Goal: Task Accomplishment & Management: Use online tool/utility

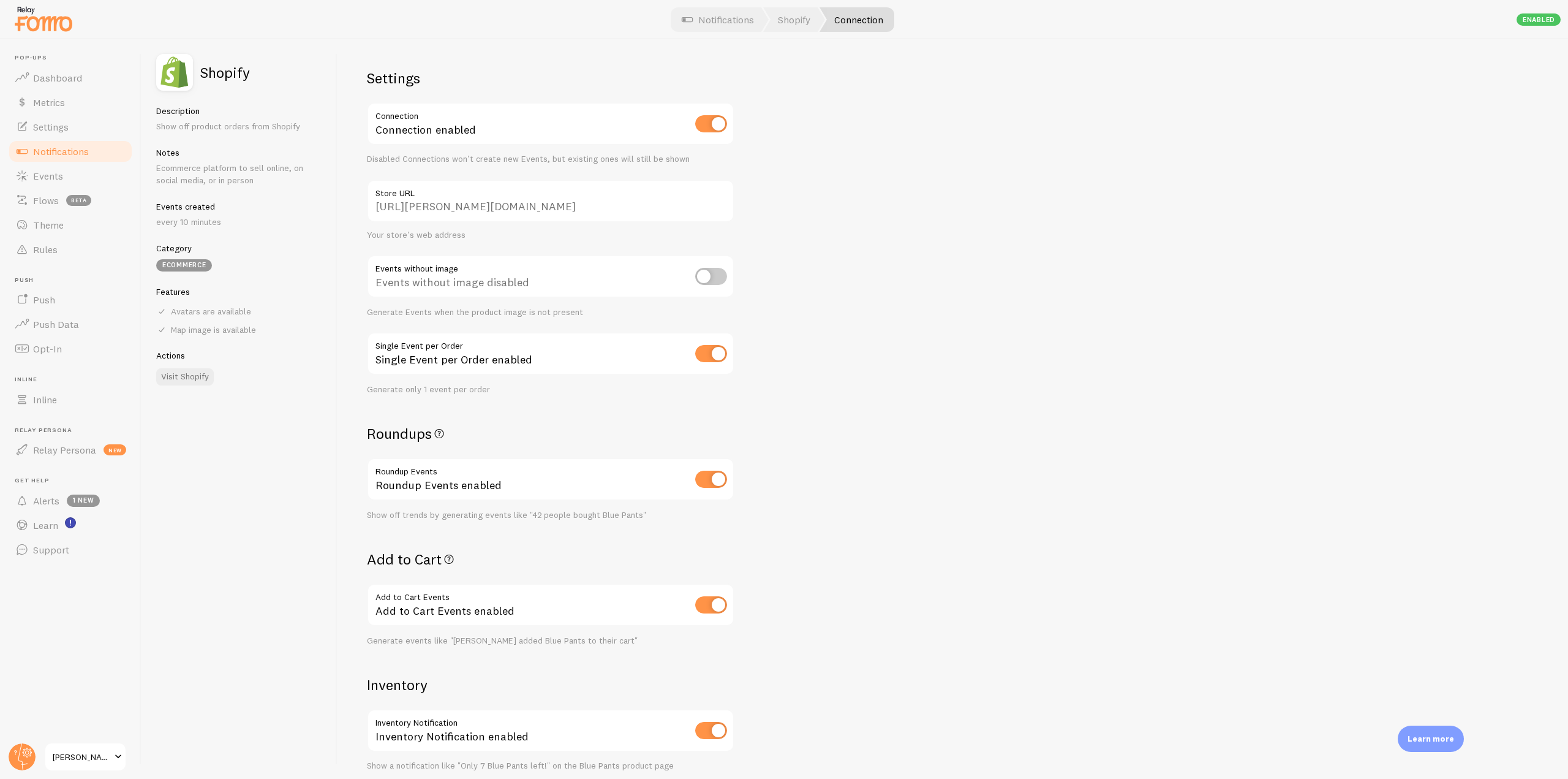
scroll to position [429, 0]
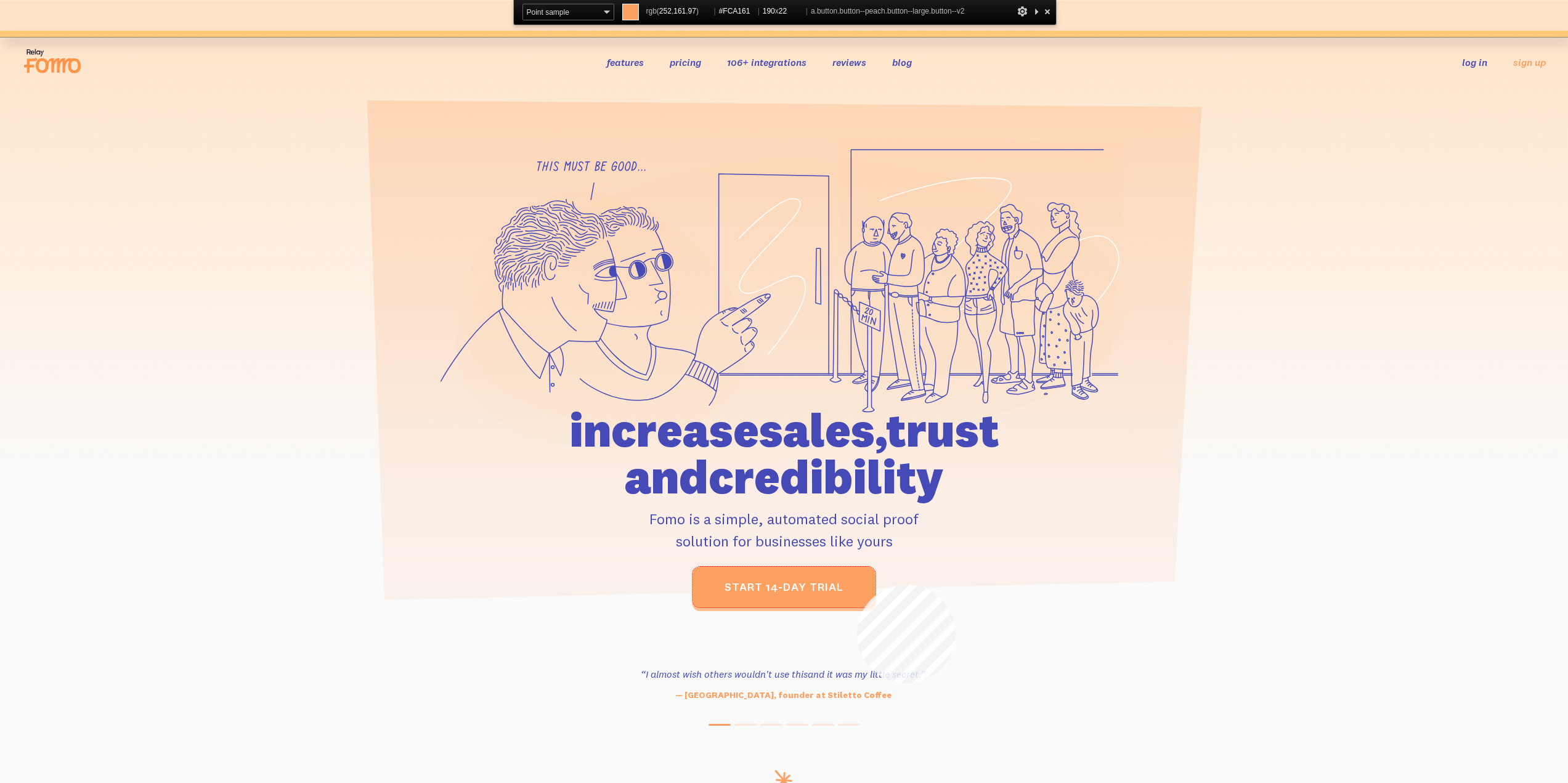
drag, startPoint x: 857, startPoint y: 584, endPoint x: 873, endPoint y: 569, distance: 21.9
click at [857, 584] on link "start 14-day trial" at bounding box center [784, 587] width 183 height 41
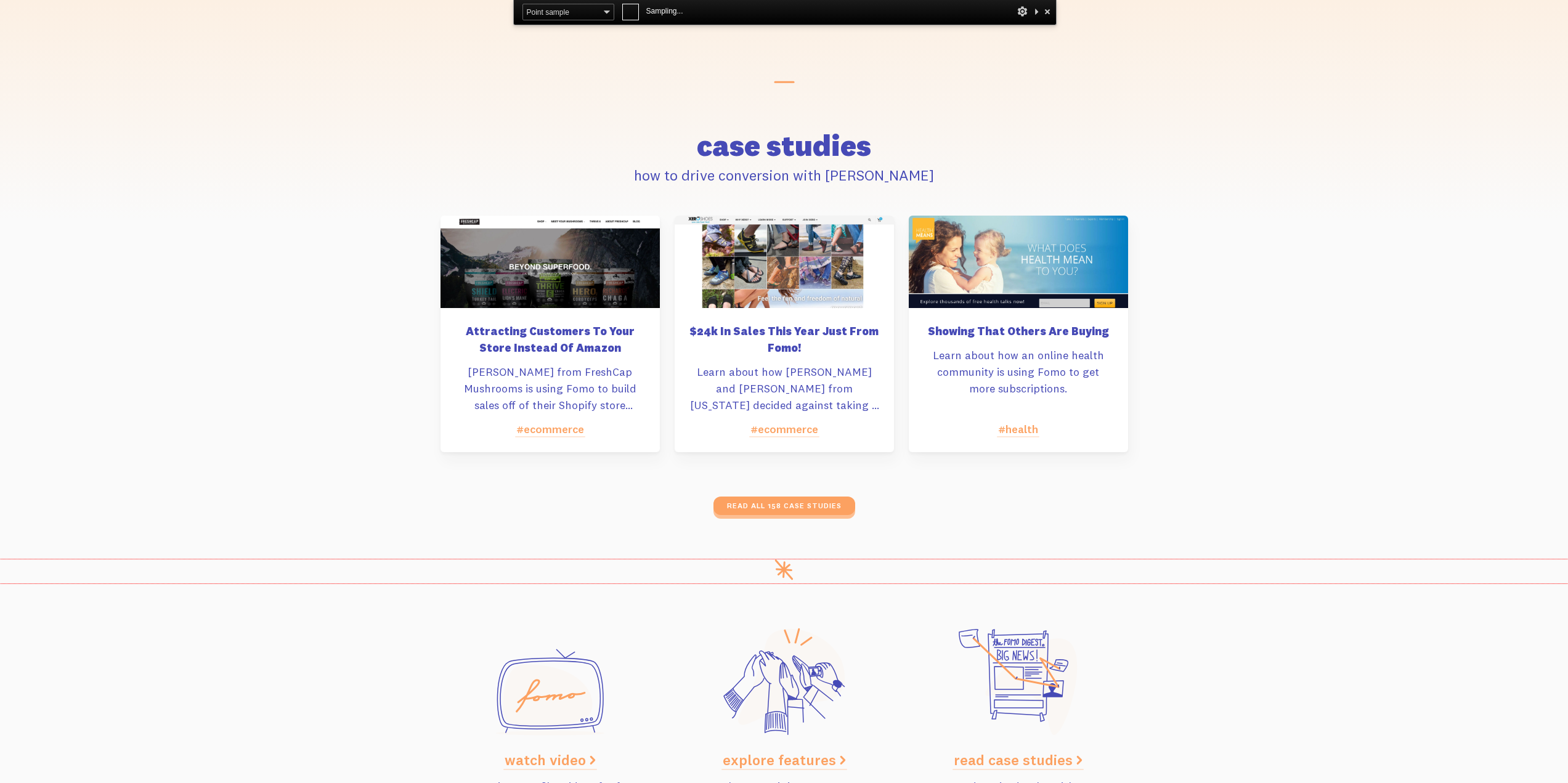
scroll to position [5278, 0]
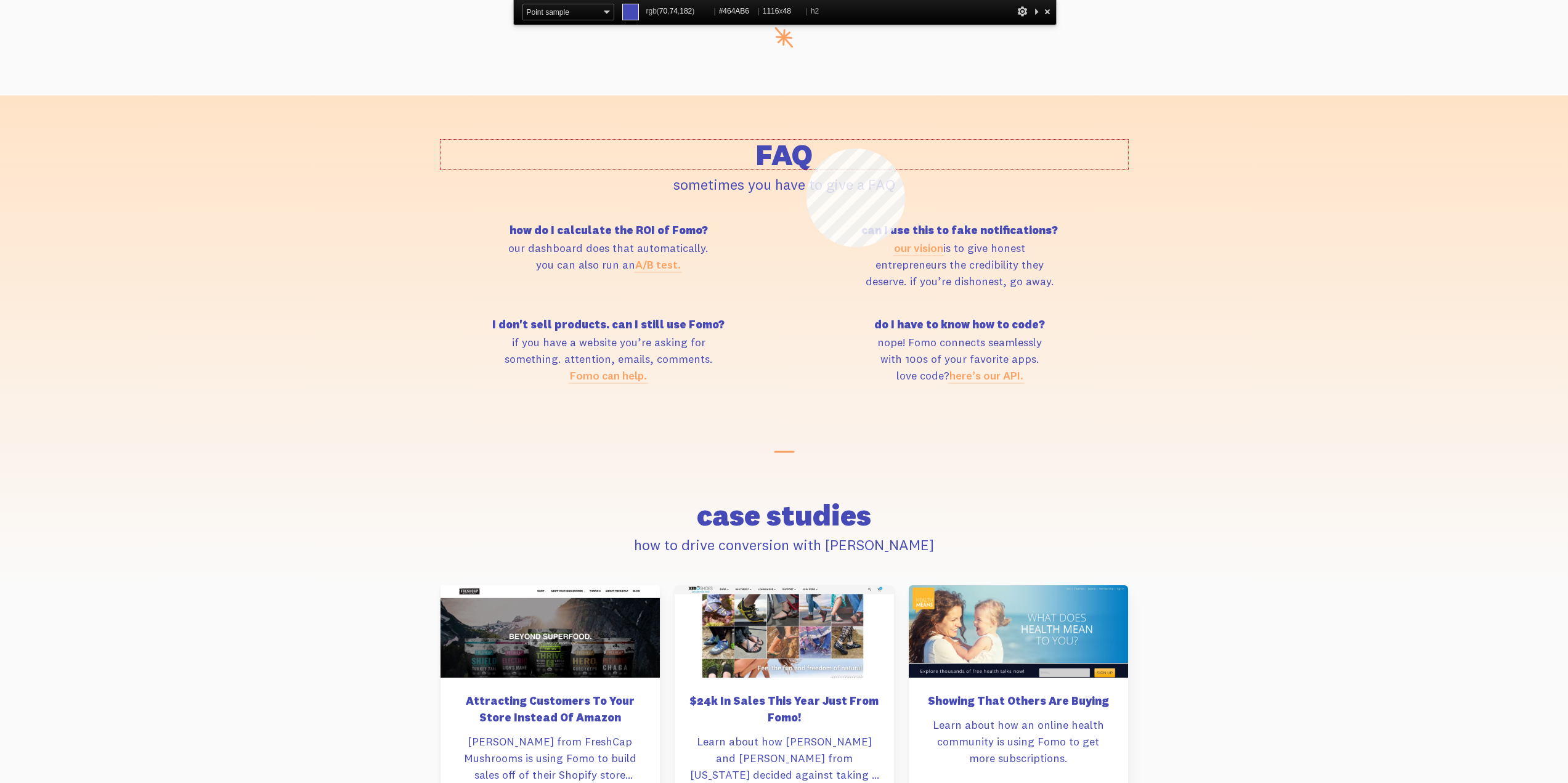
click at [807, 148] on h2 "FAQ" at bounding box center [785, 154] width 688 height 30
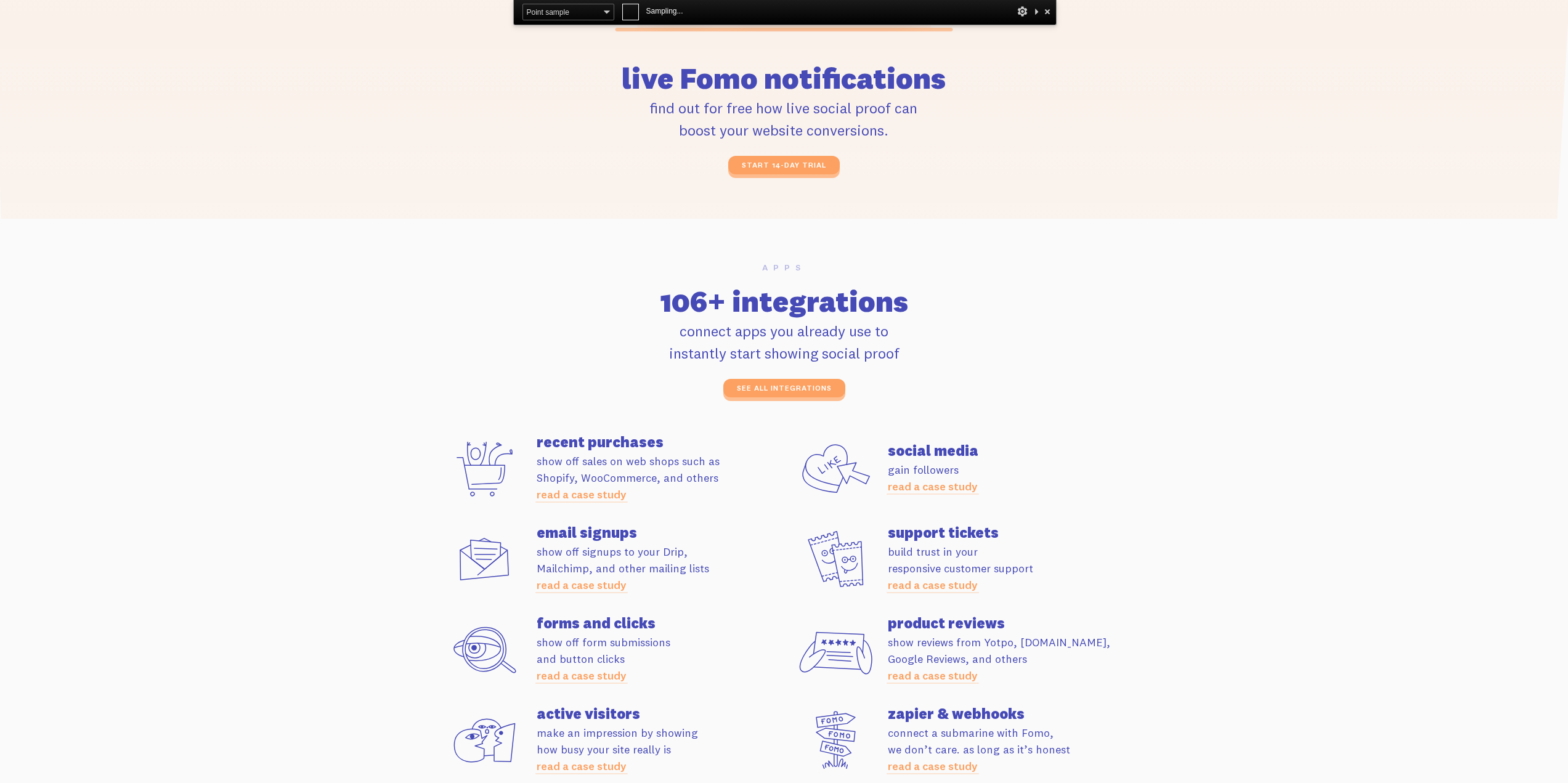
scroll to position [2753, 0]
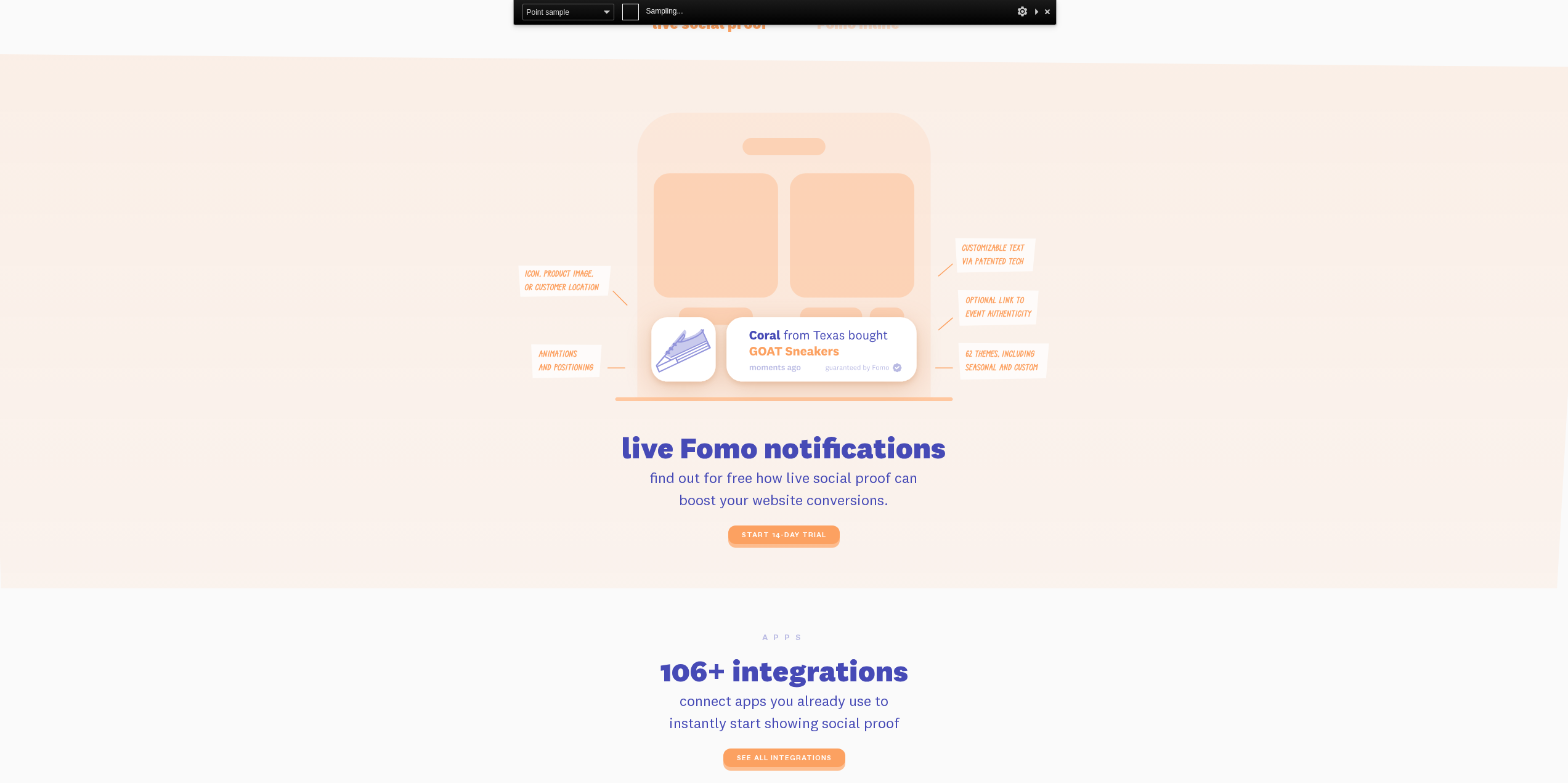
click at [1254, 144] on icon at bounding box center [785, 543] width 1604 height 980
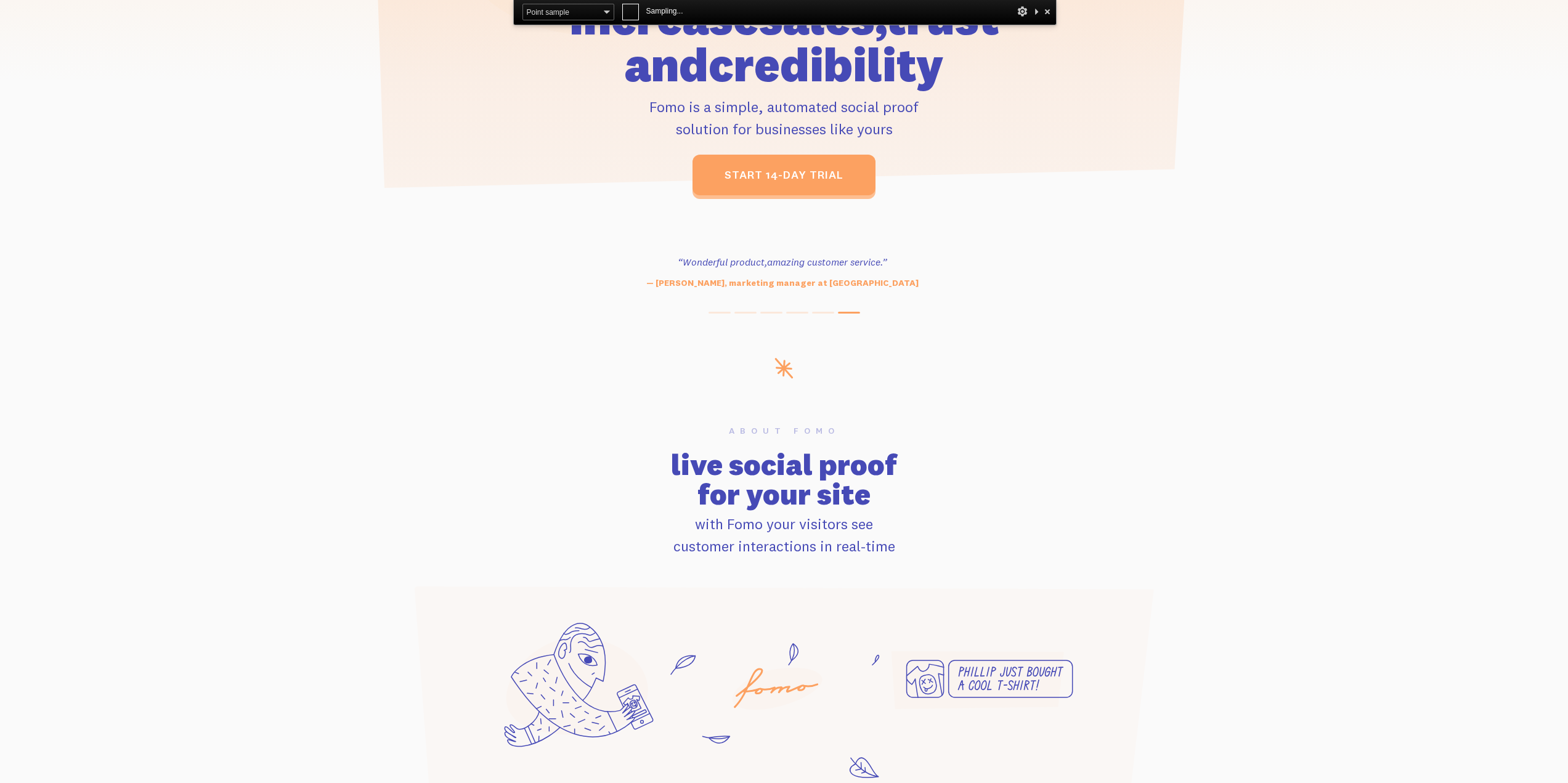
scroll to position [42, 0]
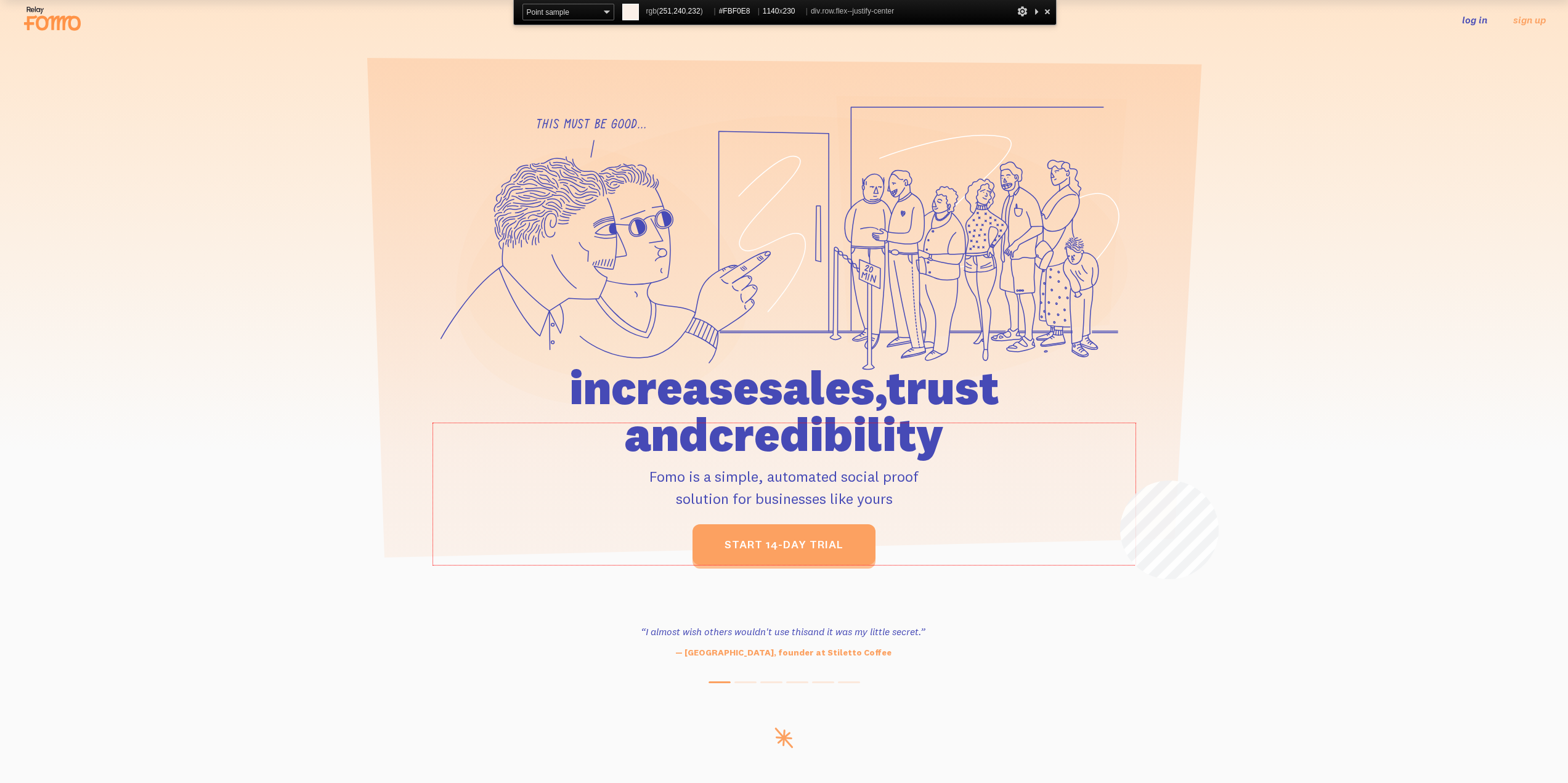
click at [1120, 480] on div "increase sales, trust and credibility Fomo is a simple, automated social proof …" at bounding box center [785, 494] width 703 height 142
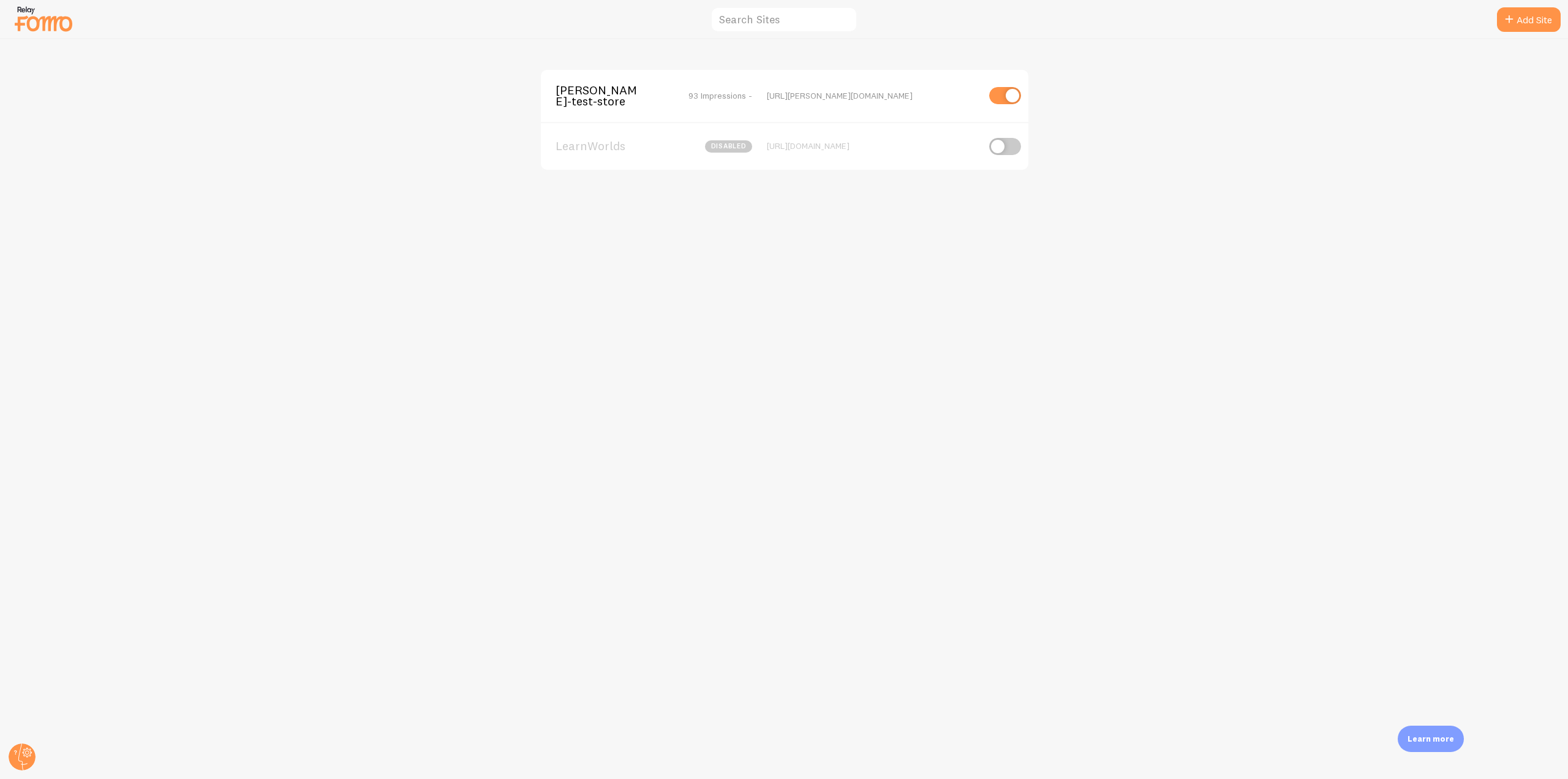
click at [580, 94] on span "elias-fomo-test-store" at bounding box center [605, 96] width 99 height 23
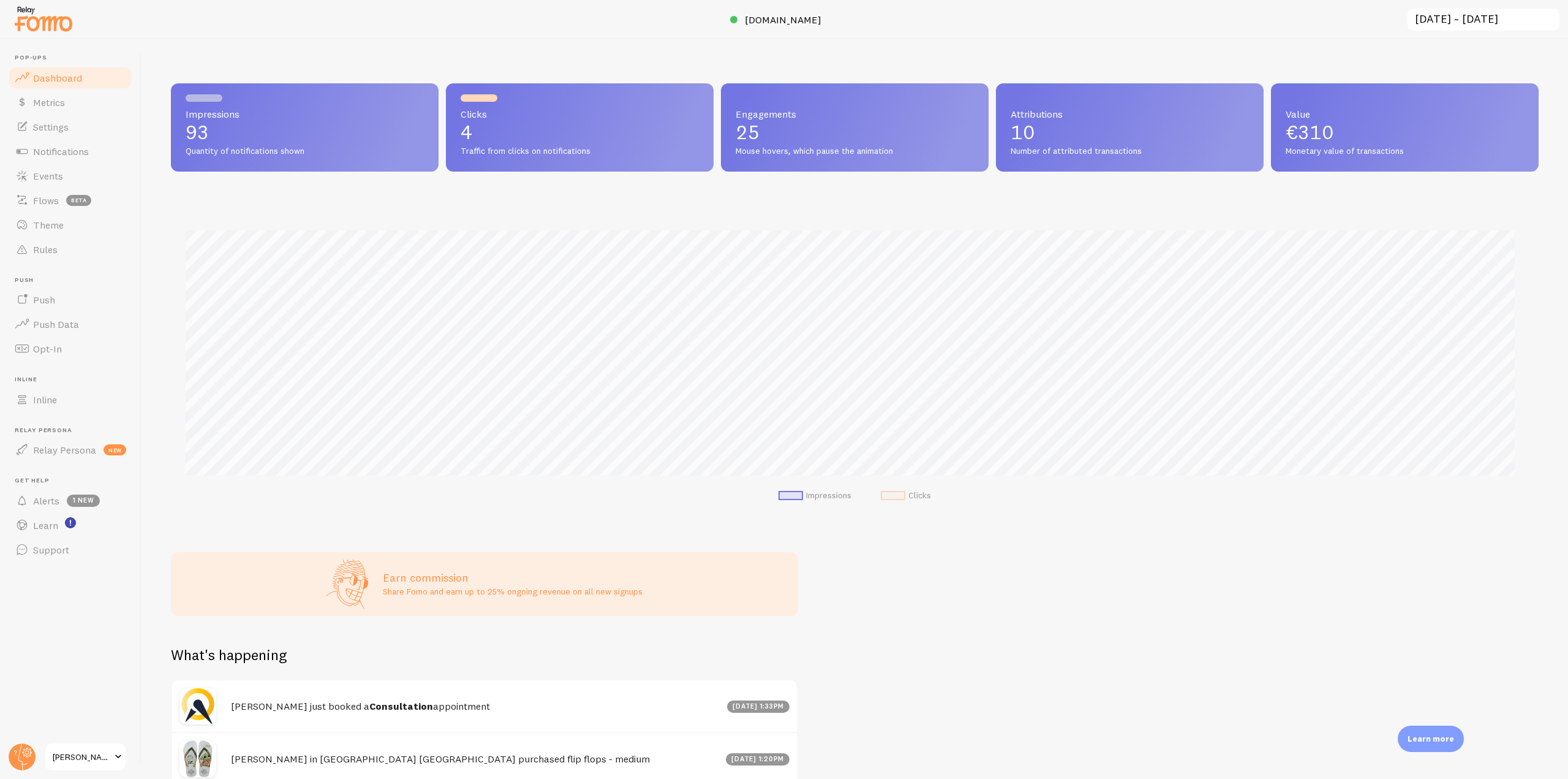
scroll to position [322, 1358]
click at [781, 14] on span "elias-fomo-test-store.myshopify.com" at bounding box center [783, 19] width 77 height 12
